Goal: Information Seeking & Learning: Learn about a topic

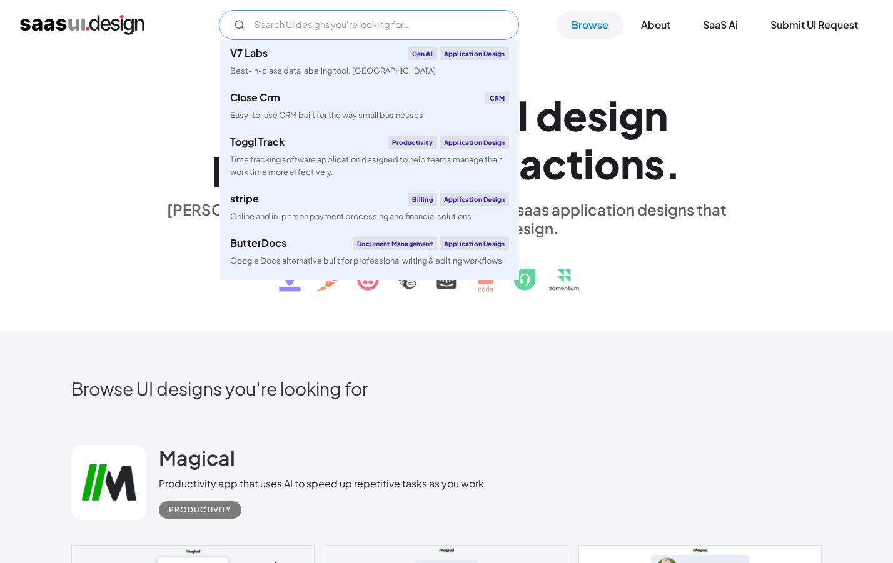
click at [396, 32] on input "Email Form" at bounding box center [369, 25] width 300 height 30
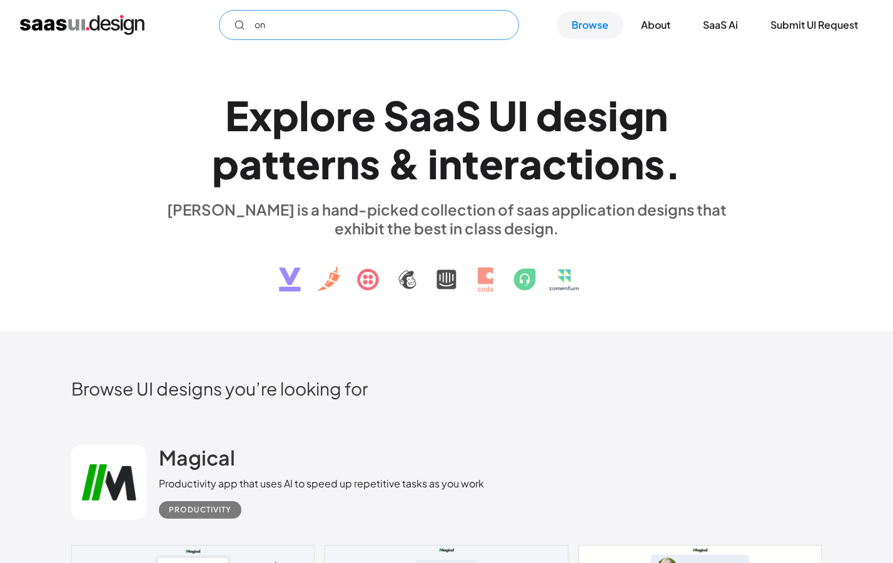
type input "o"
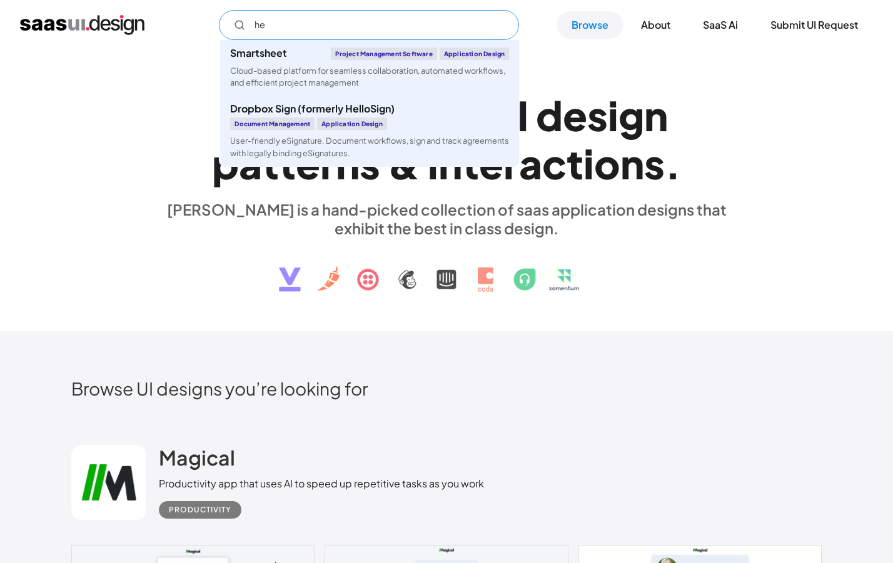
type input "h"
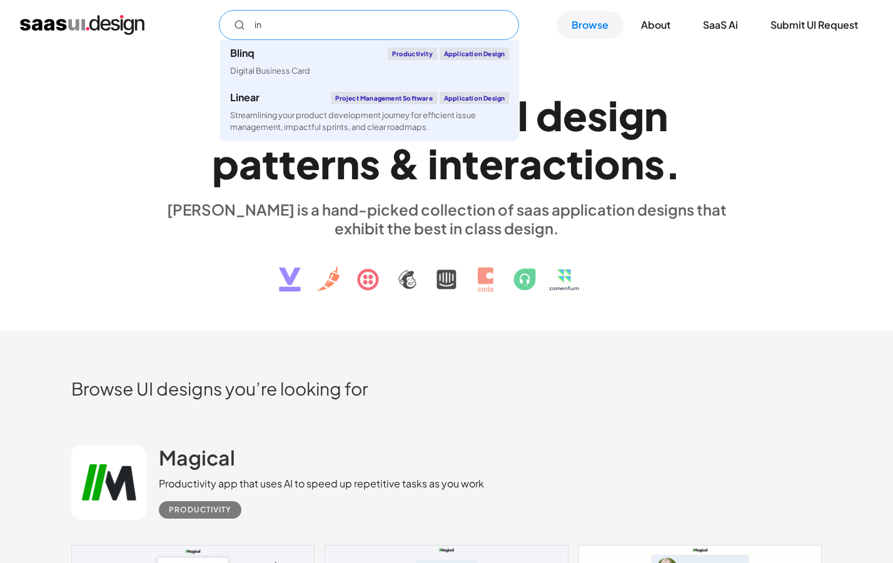
type input "i"
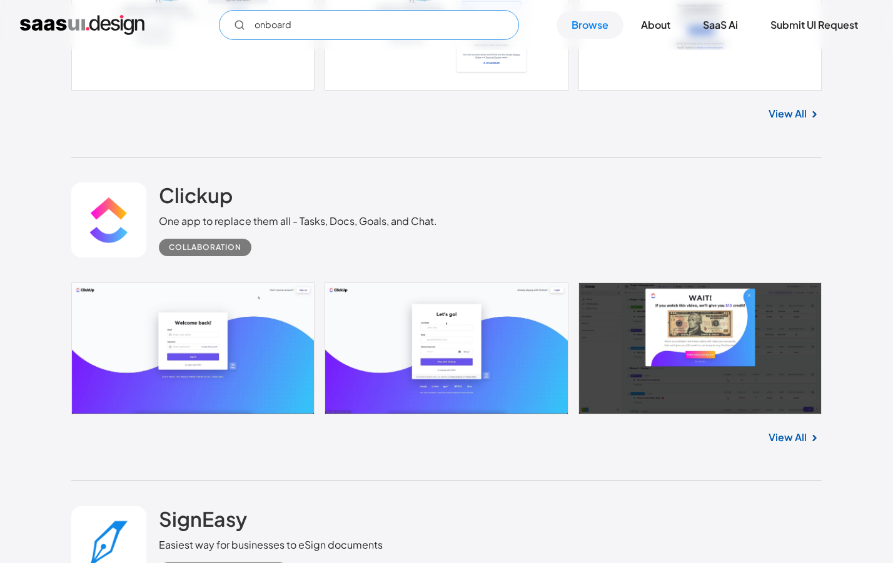
scroll to position [2955, 0]
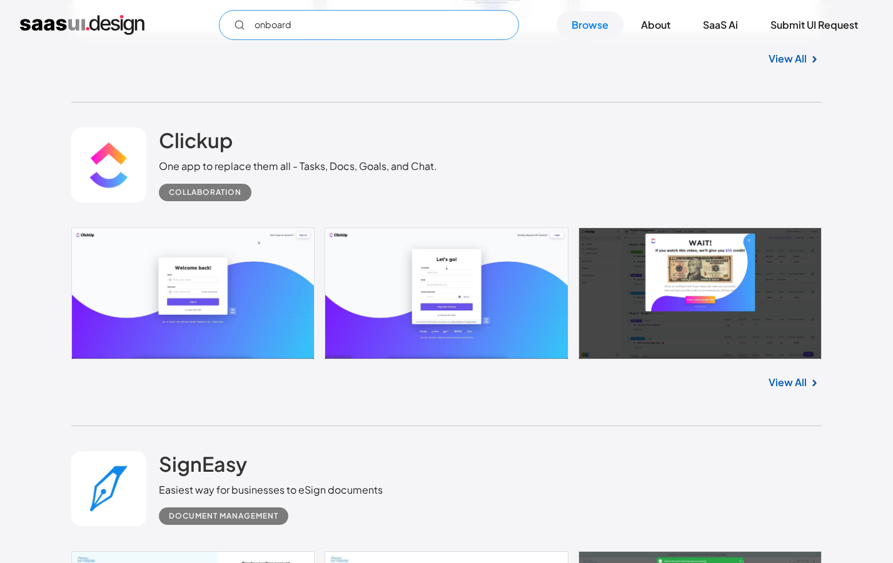
type input "onboard"
click at [231, 317] on link at bounding box center [446, 294] width 750 height 132
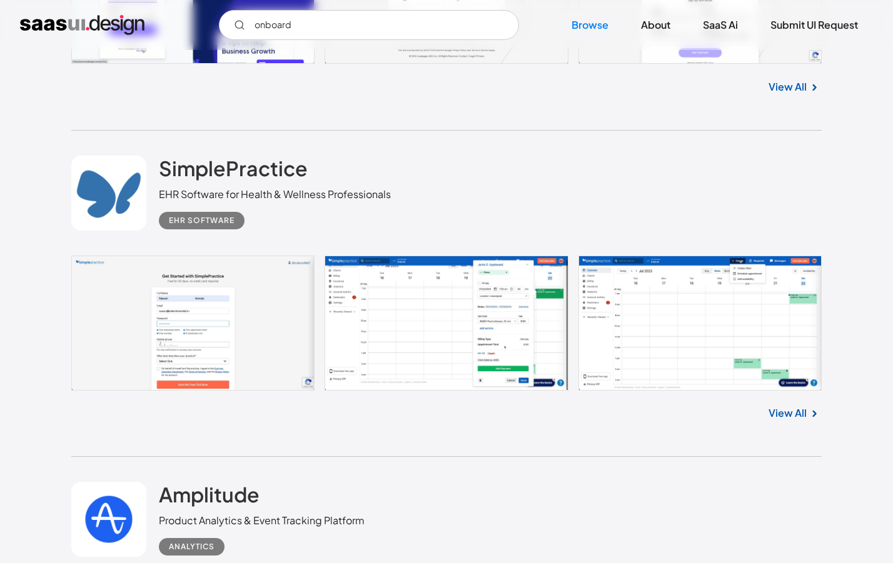
scroll to position [5892, 0]
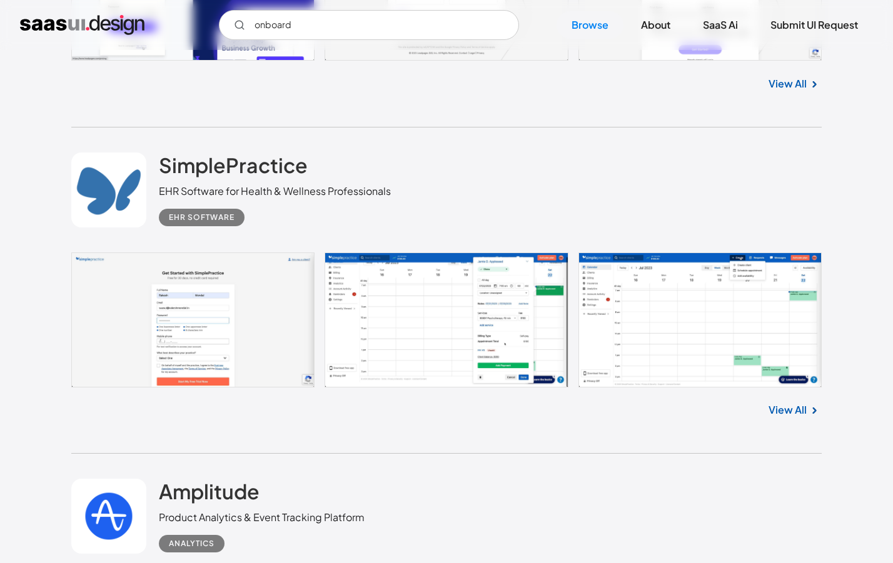
click at [226, 332] on link at bounding box center [446, 320] width 750 height 135
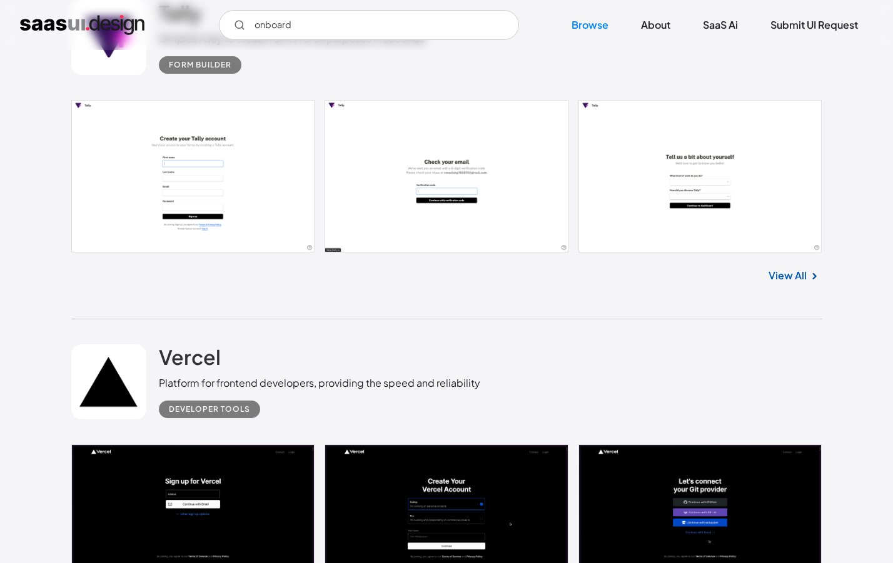
scroll to position [13159, 0]
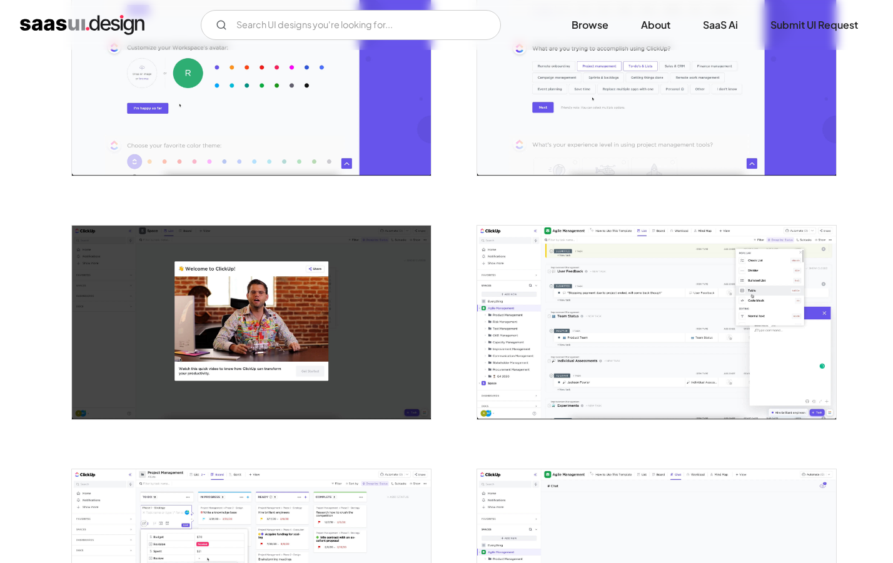
scroll to position [605, 0]
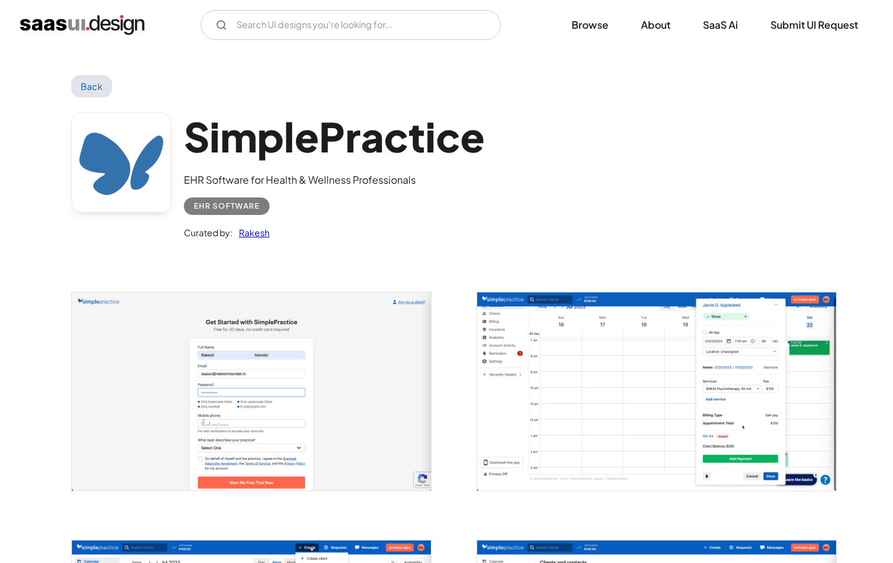
click at [292, 366] on img "open lightbox" at bounding box center [251, 392] width 359 height 198
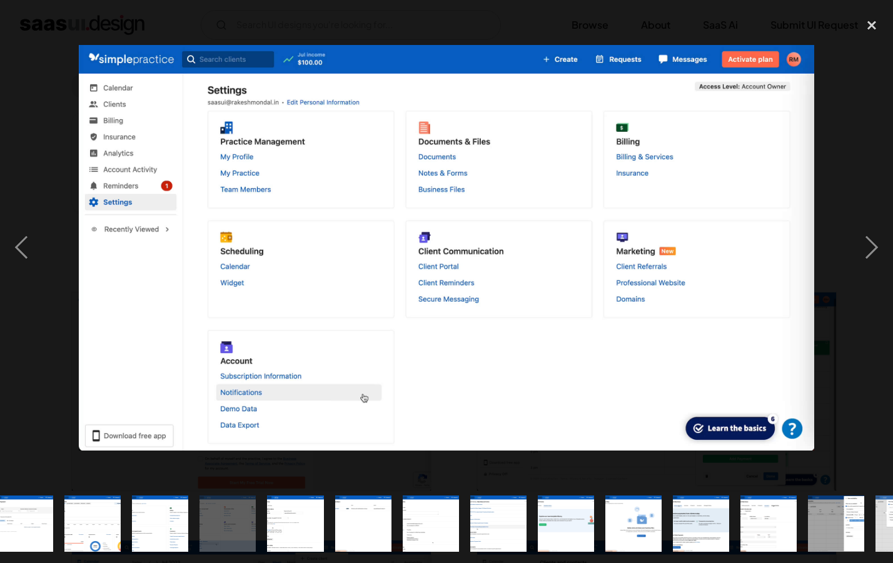
scroll to position [0, 808]
